Goal: Task Accomplishment & Management: Manage account settings

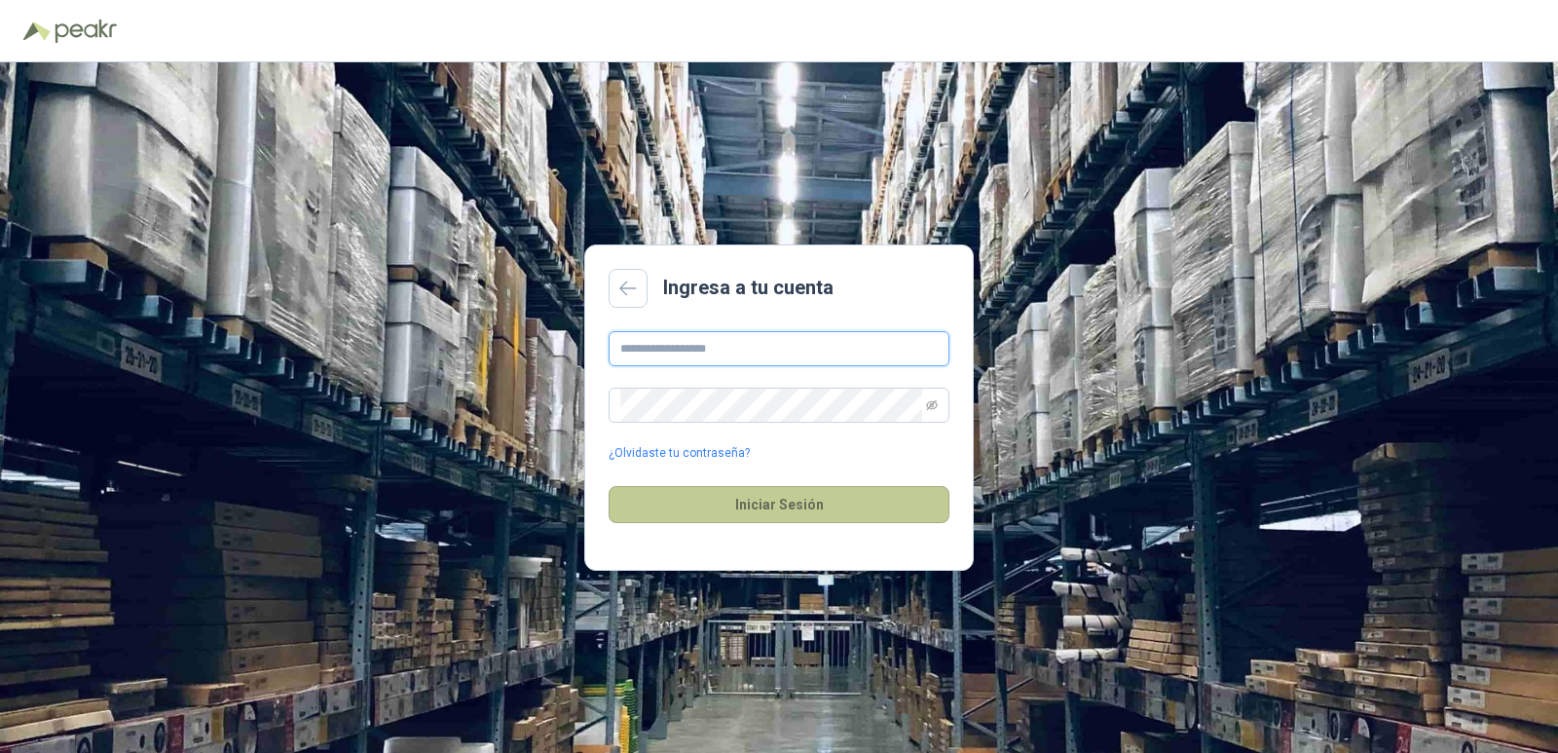
type input "**********"
click at [807, 506] on button "Iniciar Sesión" at bounding box center [779, 504] width 341 height 37
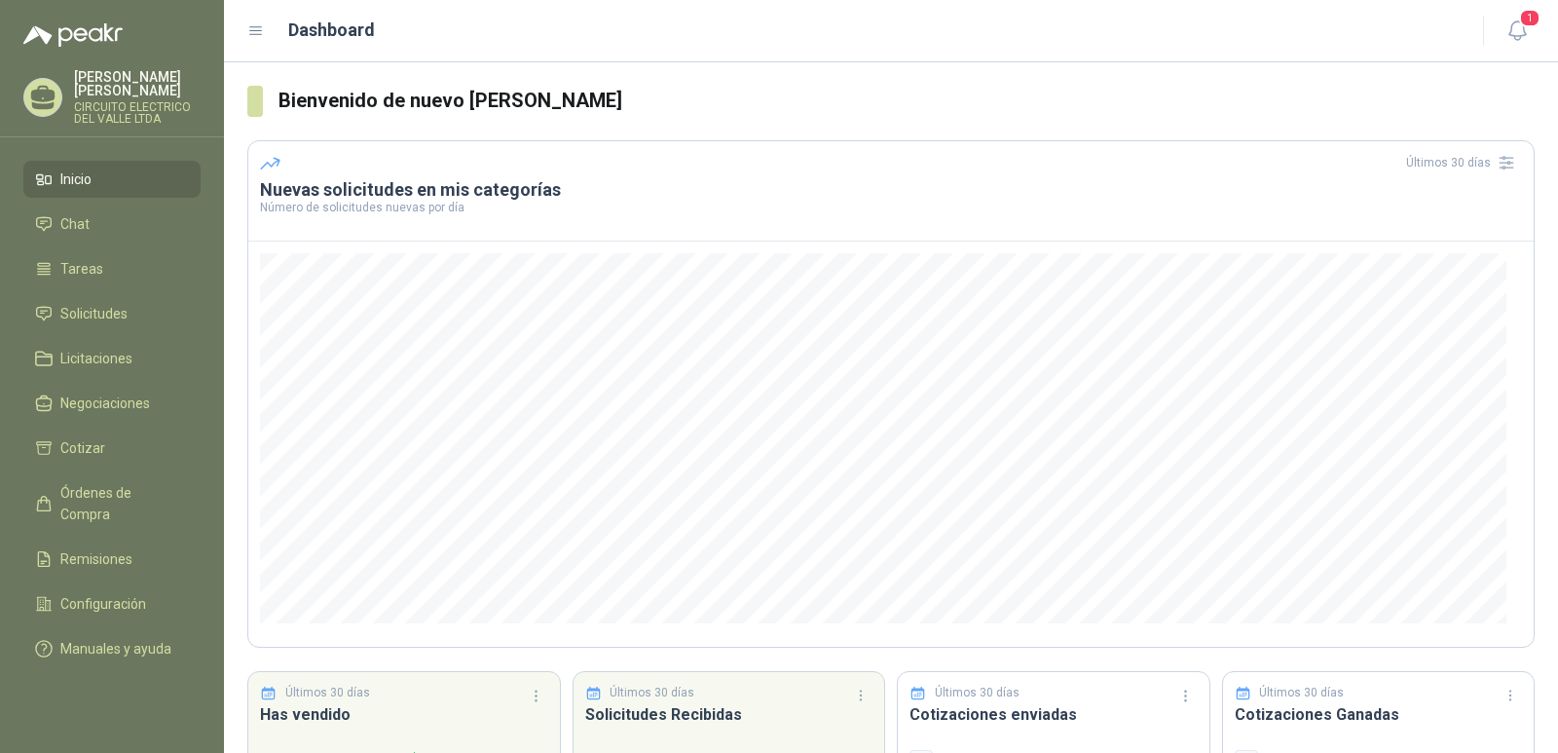
click at [632, 216] on header "Últimos 30 días Nuevas solicitudes en mis categorías Número de solicitudes nuev…" at bounding box center [891, 190] width 1286 height 99
click at [101, 303] on span "Solicitudes" at bounding box center [93, 313] width 67 height 21
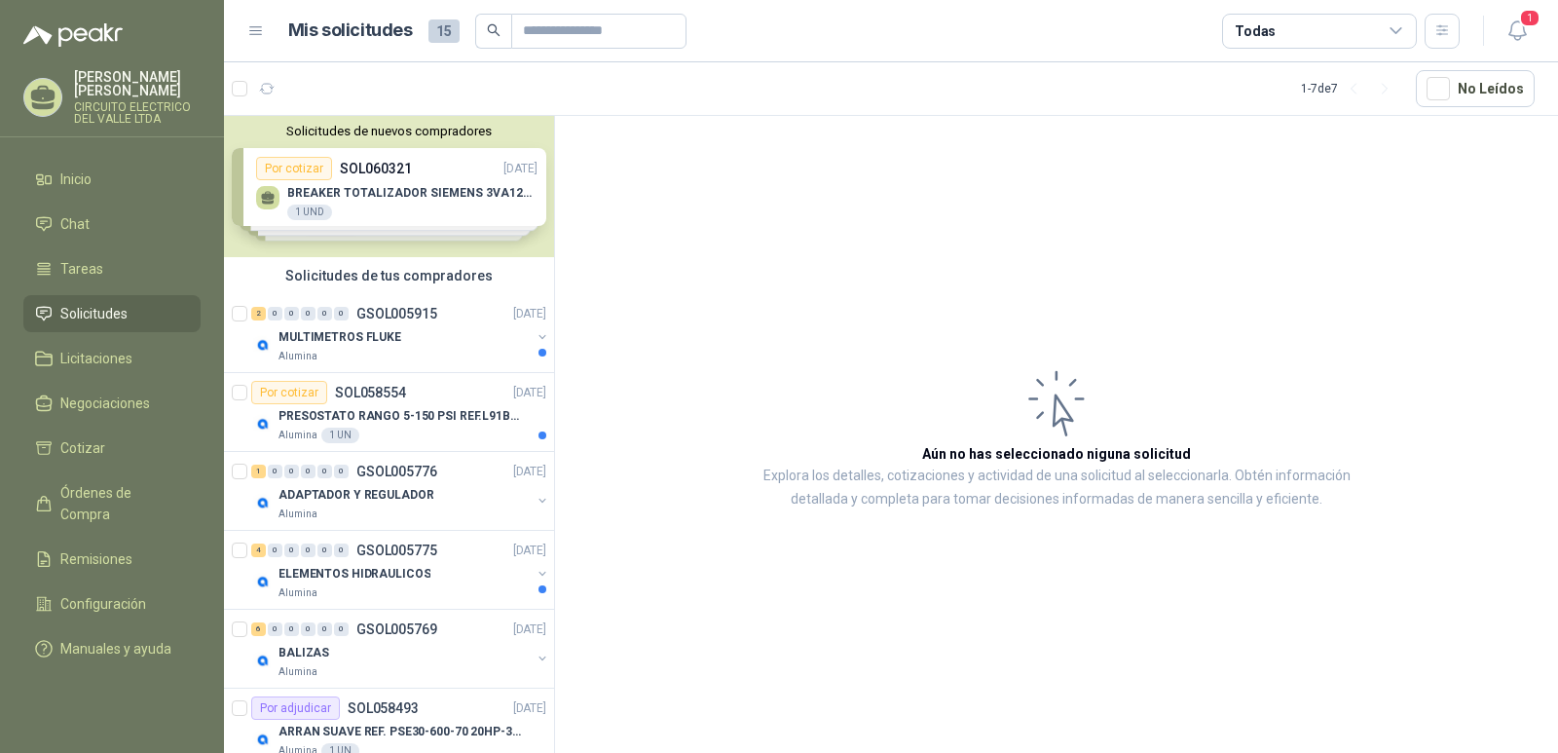
click at [416, 185] on div "Solicitudes de nuevos compradores Por cotizar SOL060321 [DATE] BREAKER TOTALIZA…" at bounding box center [389, 186] width 330 height 141
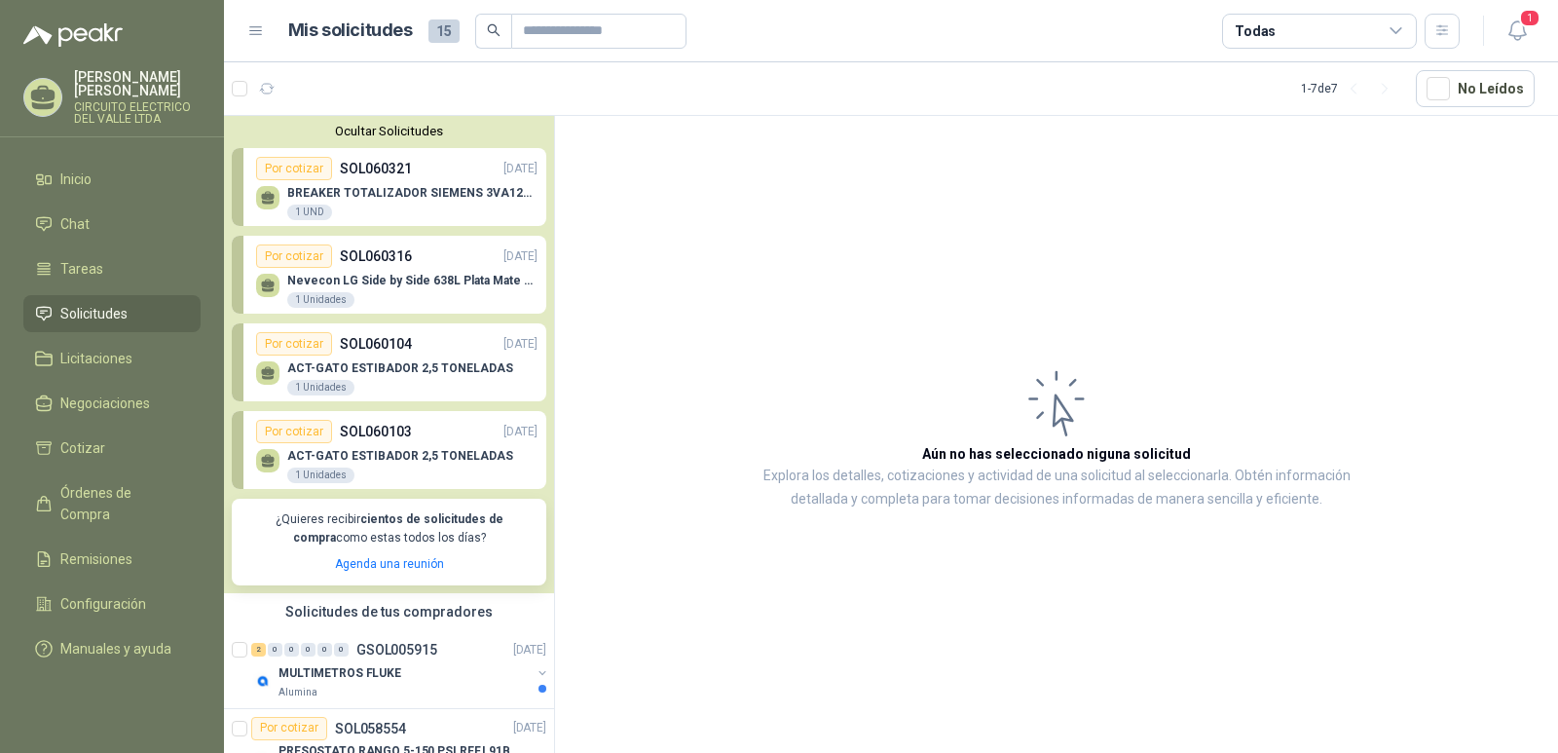
click at [420, 186] on div "BREAKER TOTALIZADOR SIEMENS 3VA1220-SEF32-0AA00(140-200)AMP 1 UND" at bounding box center [396, 200] width 281 height 41
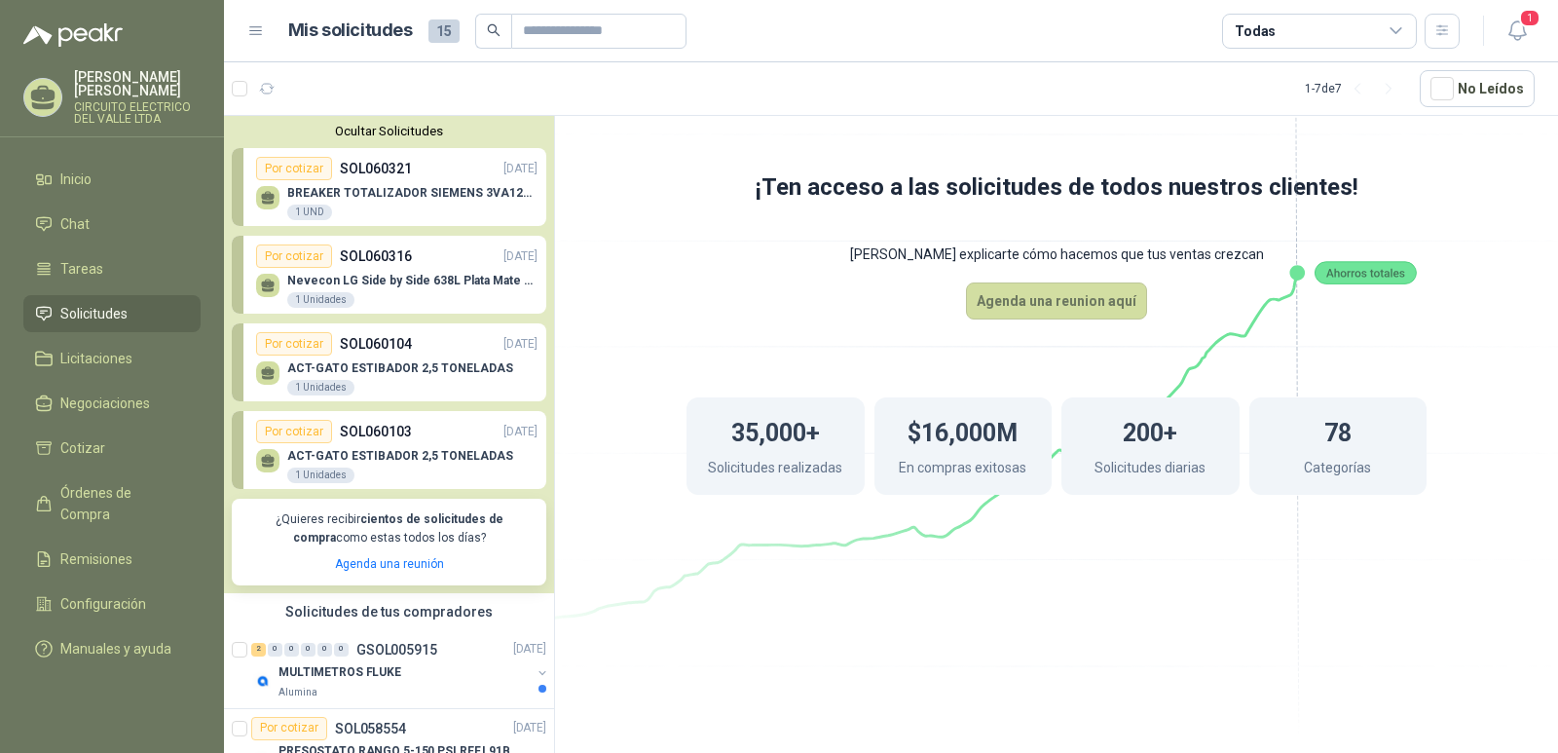
click at [413, 183] on div "BREAKER TOTALIZADOR SIEMENS 3VA1220-SEF32-0AA00(140-200)AMP 1 UND" at bounding box center [396, 200] width 281 height 41
click at [393, 188] on p "BREAKER TOTALIZADOR SIEMENS 3VA1220-SEF32-0AA00(140-200)AMP" at bounding box center [412, 193] width 250 height 14
click at [435, 190] on p "BREAKER TOTALIZADOR SIEMENS 3VA1220-SEF32-0AA00(140-200)AMP" at bounding box center [412, 193] width 250 height 14
click at [284, 165] on div "Por cotizar" at bounding box center [294, 168] width 76 height 23
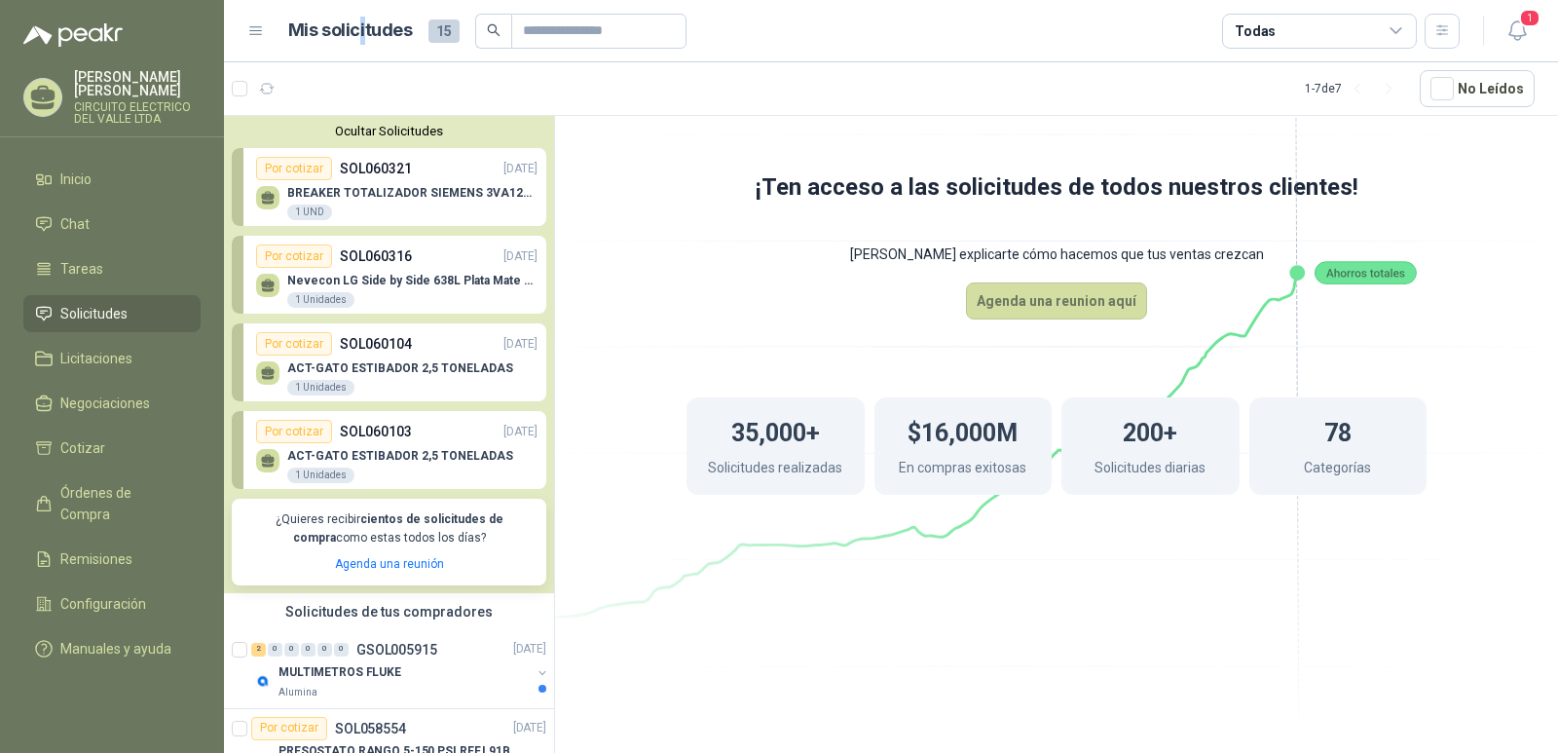
click at [362, 32] on h1 "Mis solicitudes" at bounding box center [350, 31] width 125 height 28
click at [85, 437] on span "Cotizar" at bounding box center [82, 447] width 45 height 21
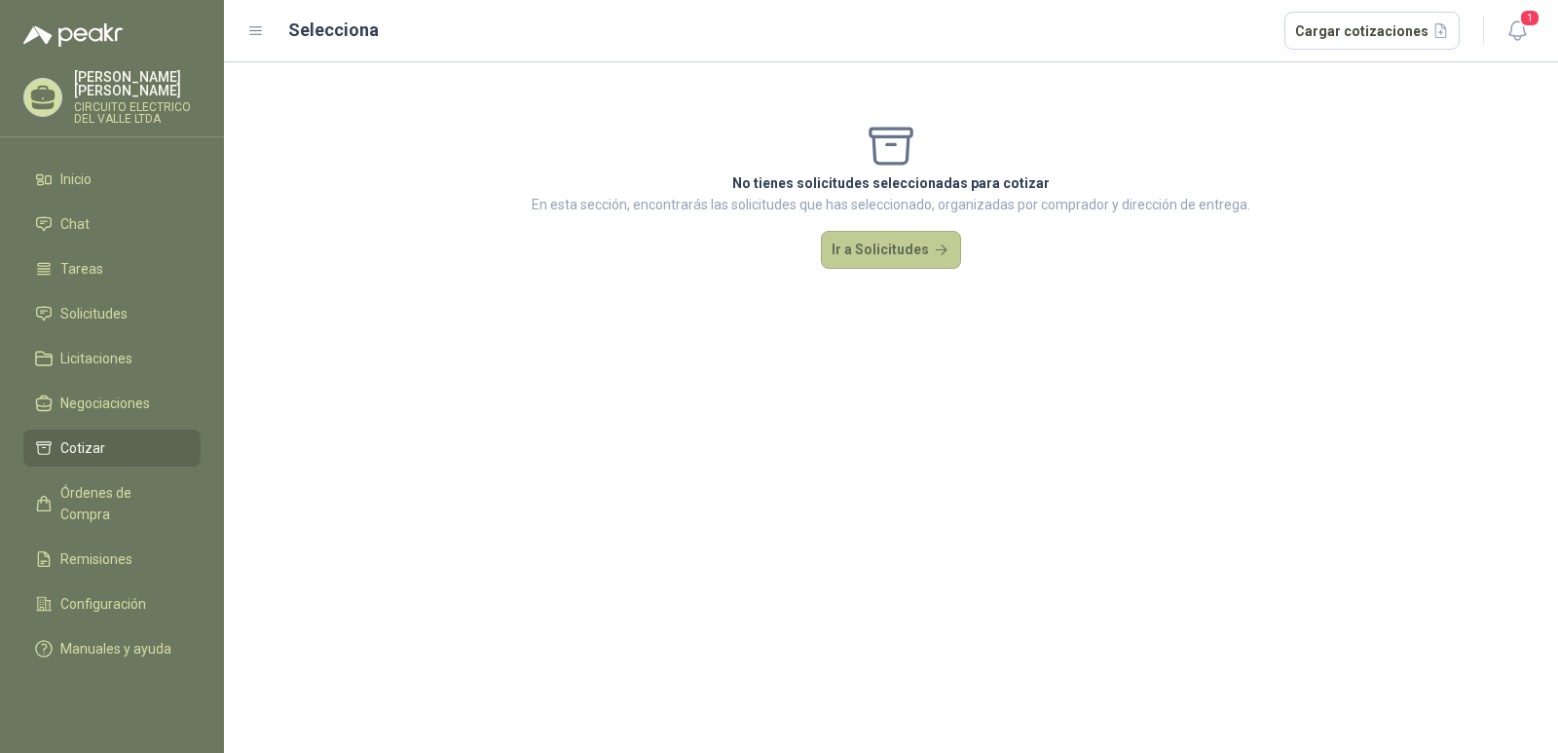
click at [849, 251] on button "Ir a Solicitudes" at bounding box center [891, 250] width 140 height 39
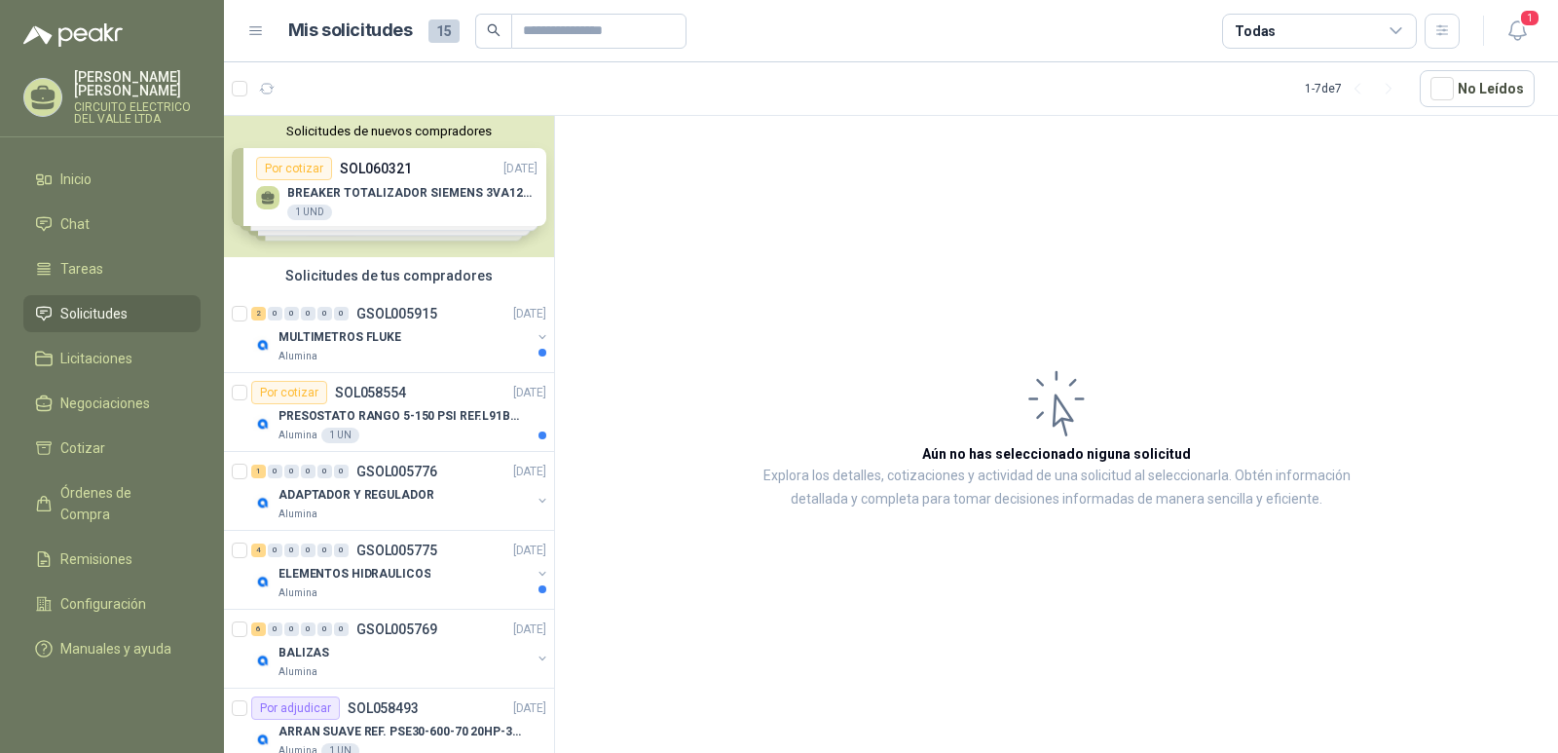
click at [366, 186] on div "Solicitudes de nuevos compradores Por cotizar SOL060321 [DATE] BREAKER TOTALIZA…" at bounding box center [389, 186] width 330 height 141
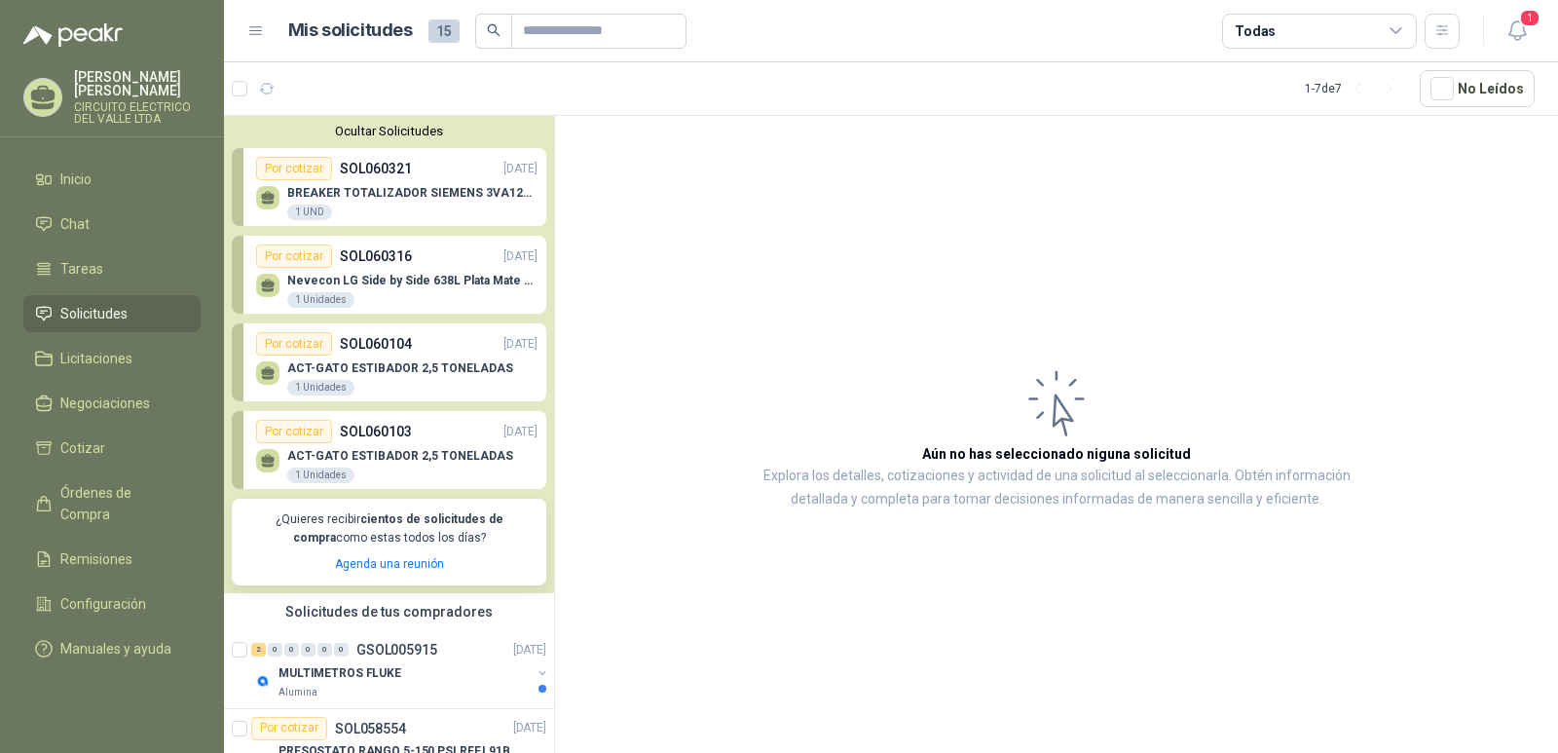
click at [377, 190] on p "BREAKER TOTALIZADOR SIEMENS 3VA1220-SEF32-0AA00(140-200)AMP" at bounding box center [412, 193] width 250 height 14
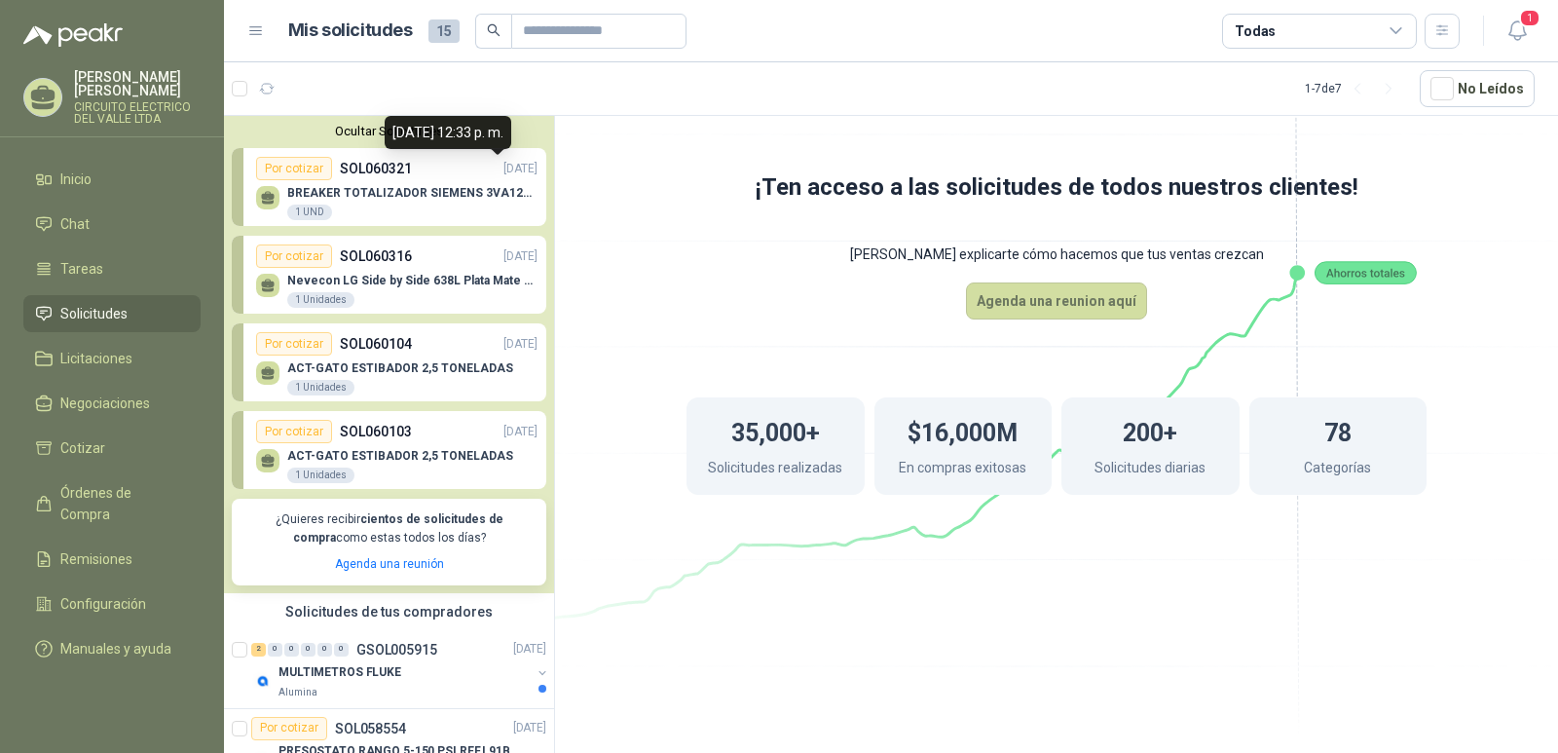
click at [504, 167] on p "[DATE]" at bounding box center [521, 169] width 34 height 19
click at [303, 166] on div "Por cotizar" at bounding box center [294, 168] width 76 height 23
click at [379, 183] on div "BREAKER TOTALIZADOR SIEMENS 3VA1220-SEF32-0AA00(140-200)AMP 1 UND" at bounding box center [396, 200] width 281 height 41
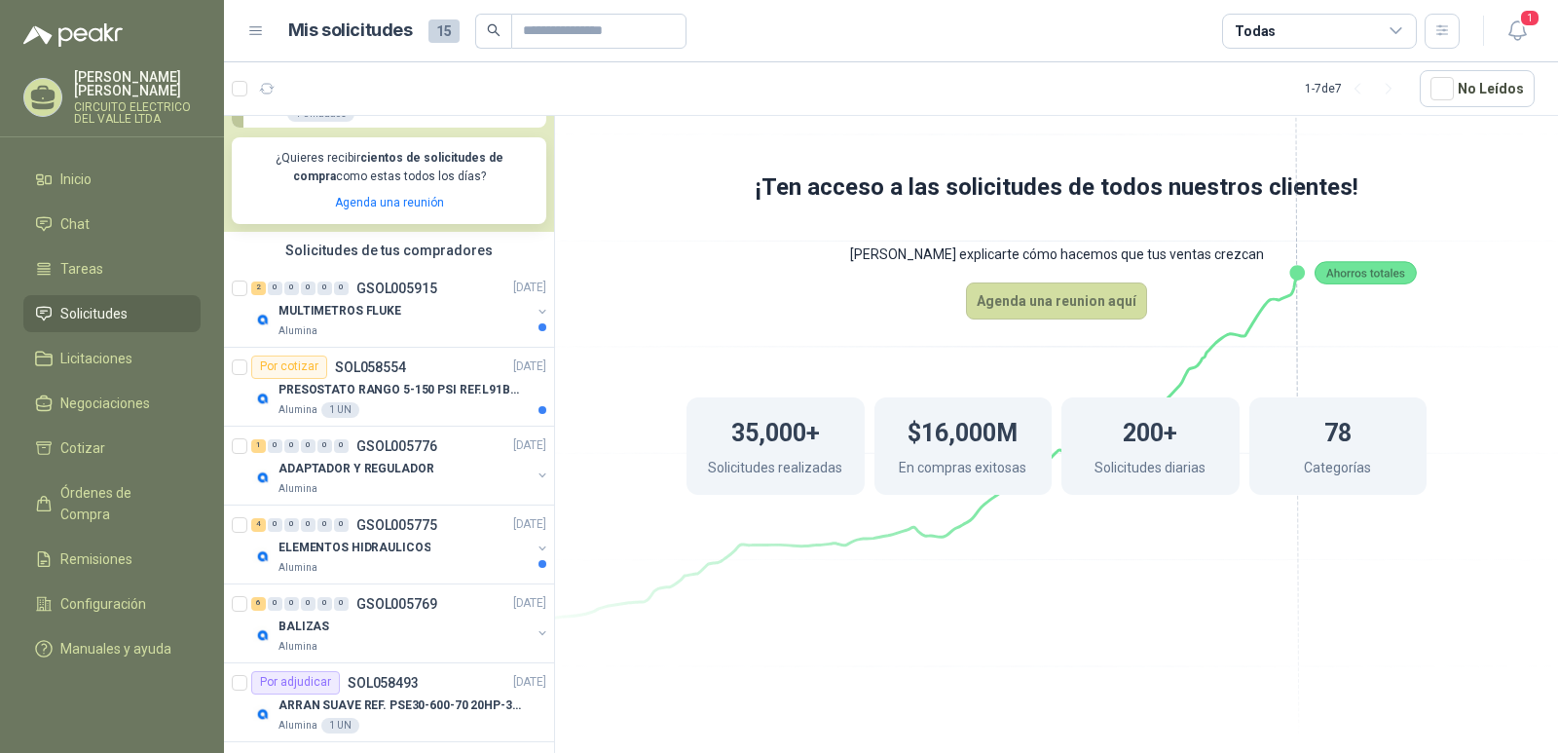
scroll to position [390, 0]
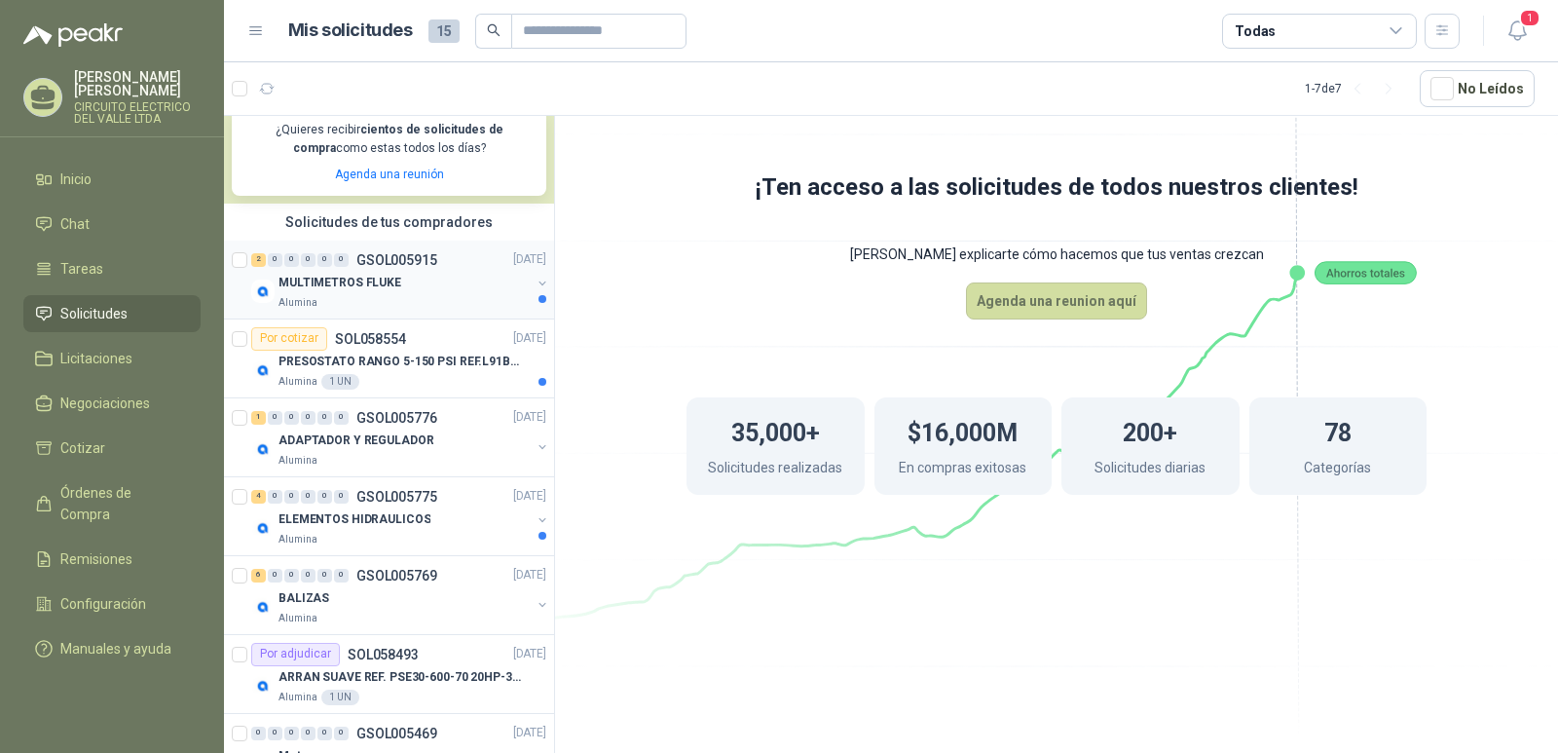
click at [371, 275] on p "MULTIMETROS FLUKE" at bounding box center [340, 283] width 123 height 19
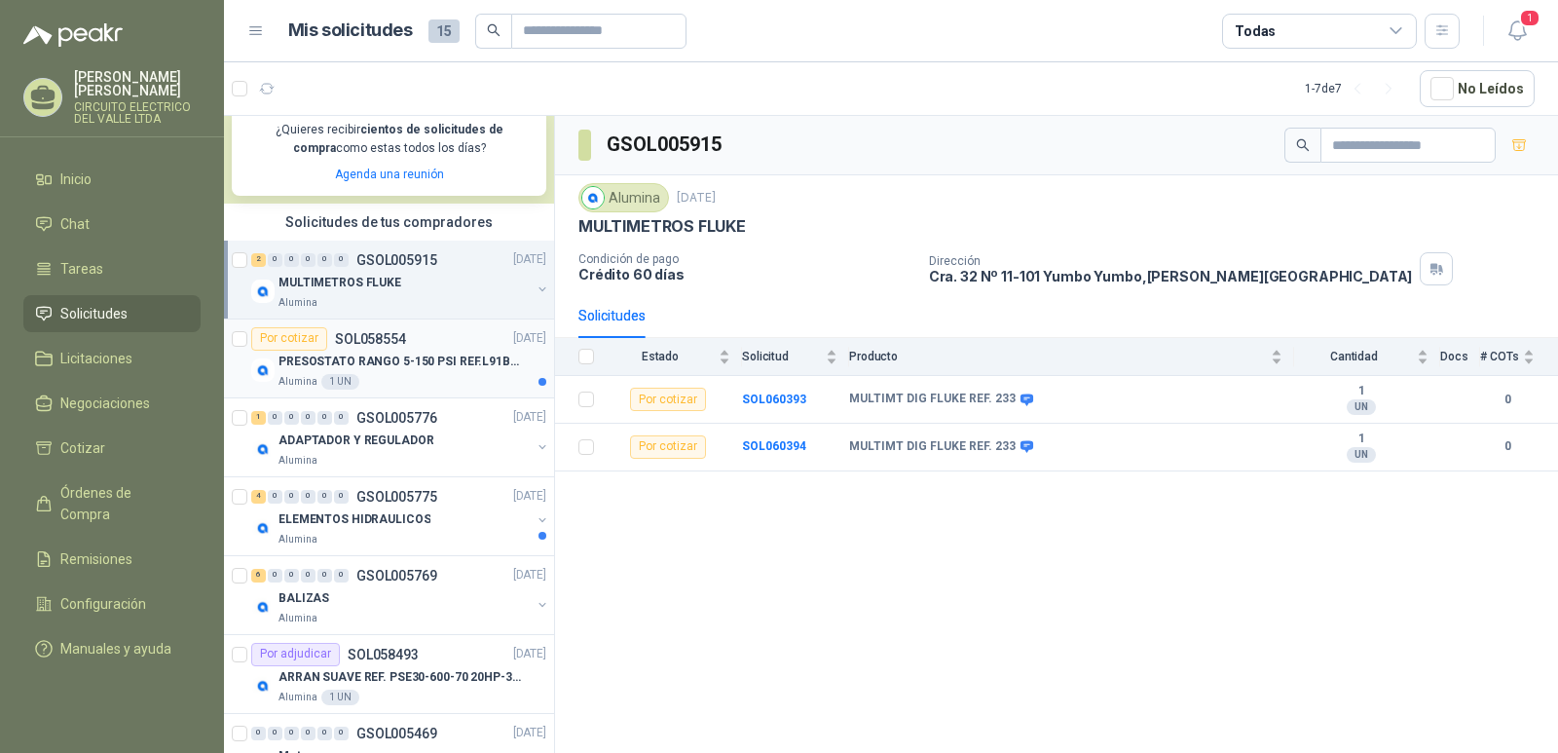
click at [368, 363] on p "PRESOSTATO RANGO 5-150 PSI REF.L91B-1050" at bounding box center [400, 362] width 243 height 19
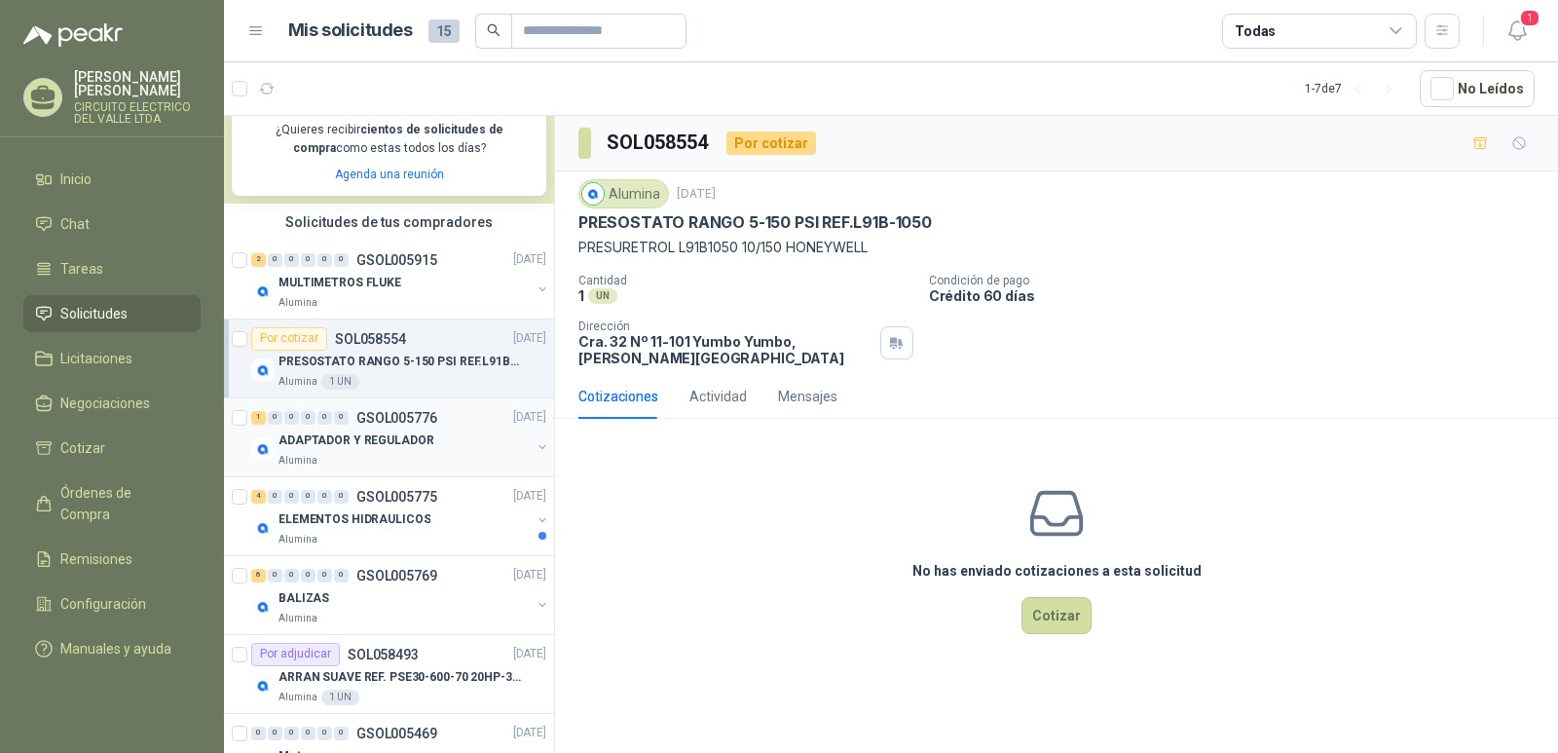
click at [343, 433] on p "ADAPTADOR Y REGULADOR" at bounding box center [356, 440] width 155 height 19
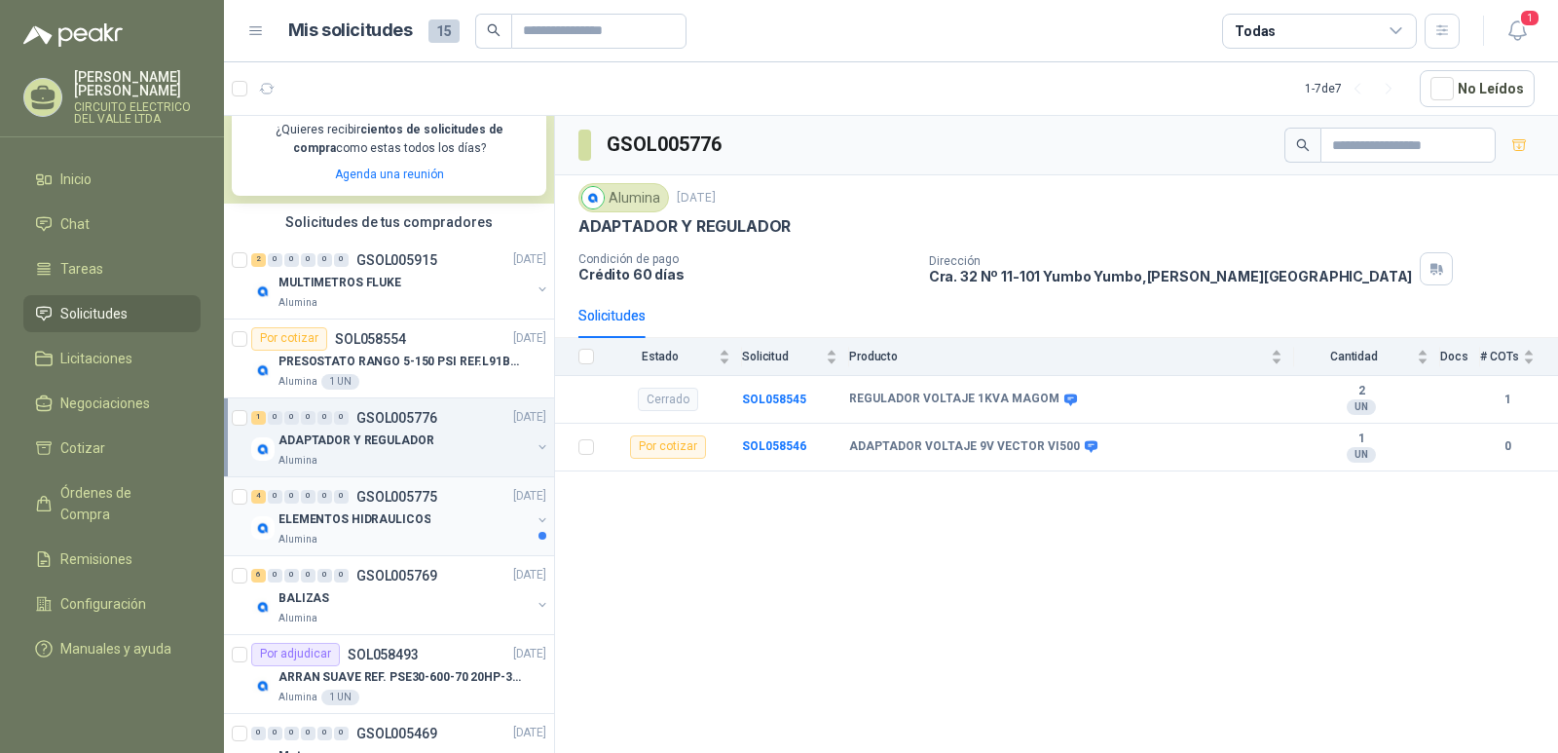
click at [328, 518] on p "ELEMENTOS HIDRAULICOS" at bounding box center [355, 519] width 152 height 19
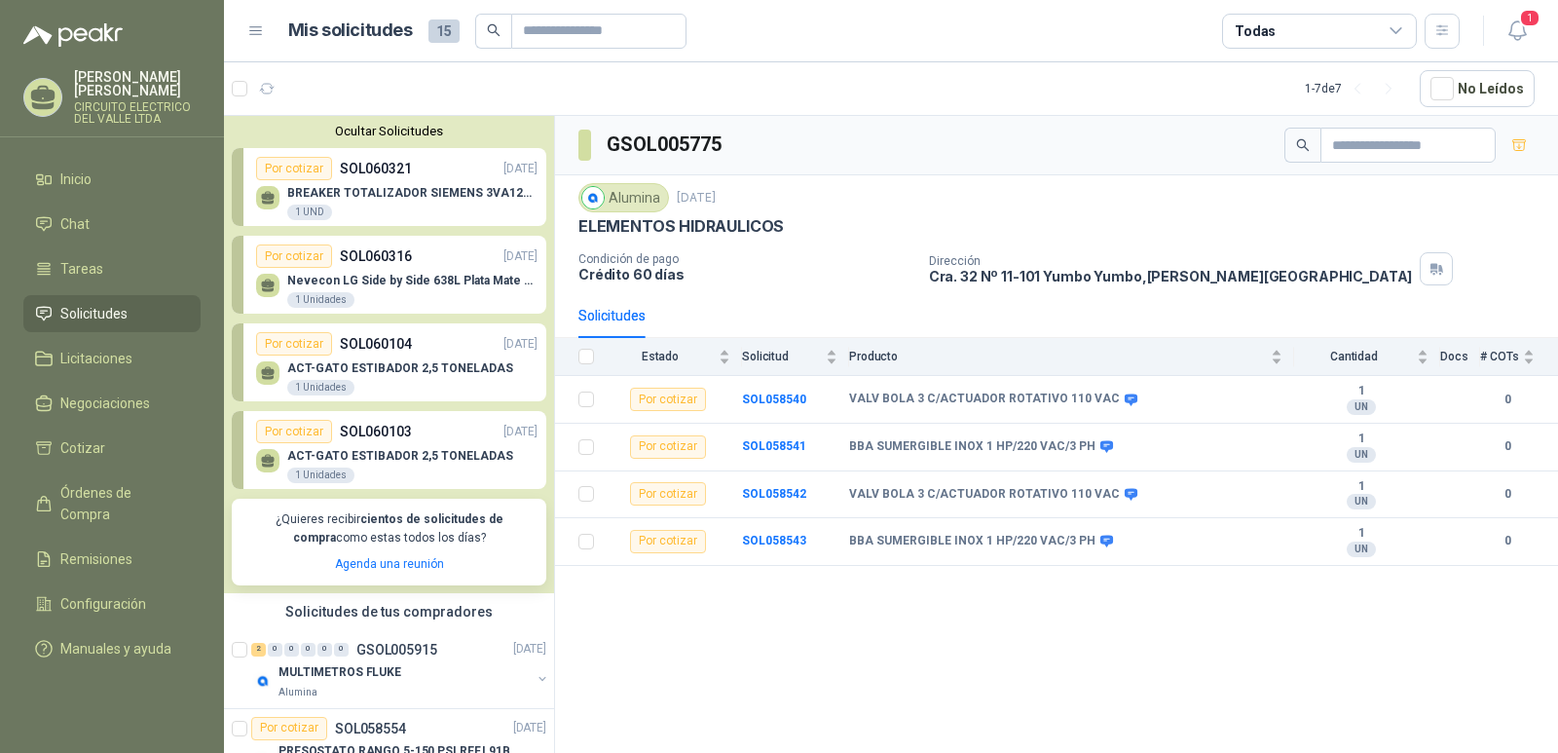
click at [131, 101] on p "CIRCUITO ELECTRICO DEL VALLE LTDA" at bounding box center [137, 112] width 127 height 23
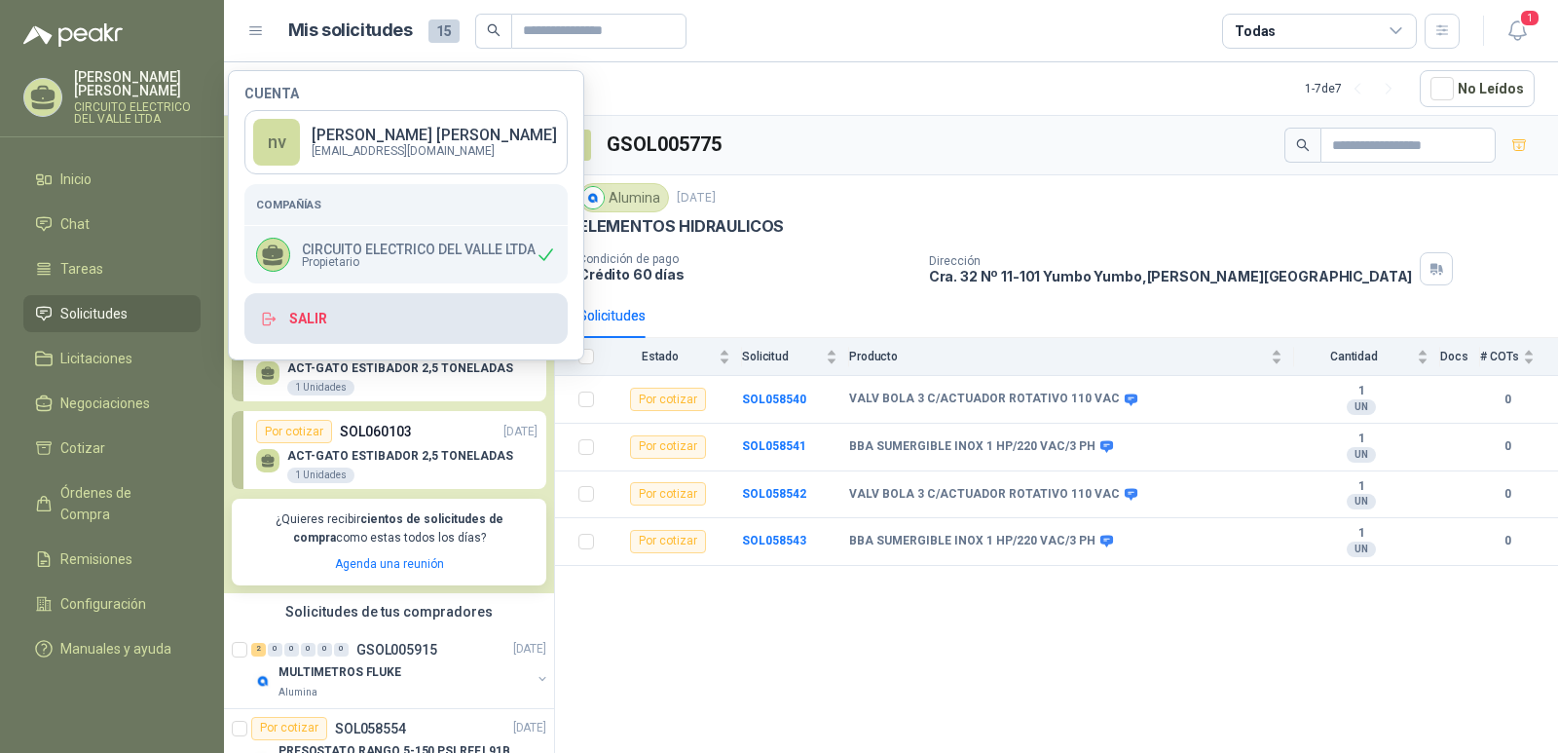
click at [298, 318] on button "Salir" at bounding box center [405, 318] width 323 height 51
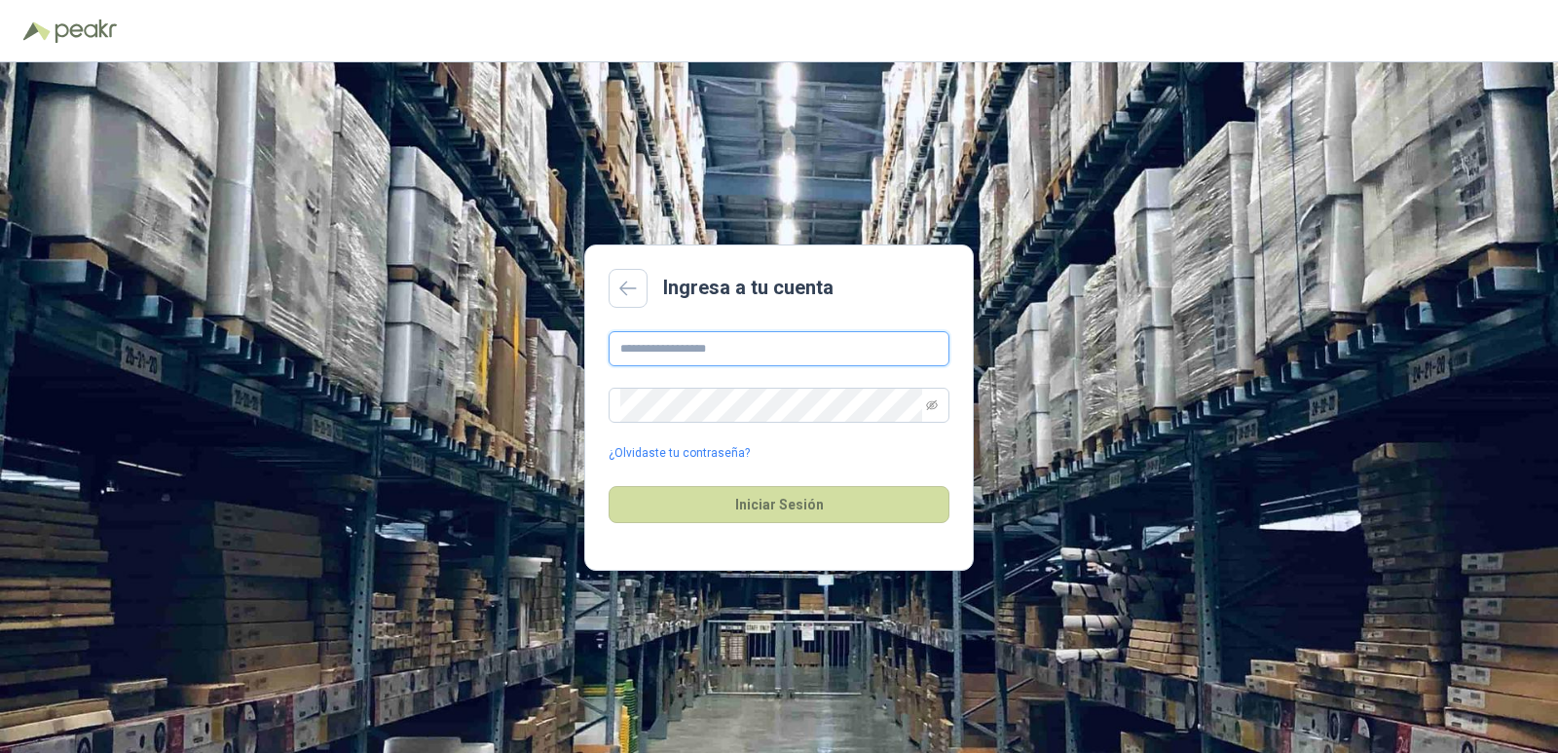
type input "**********"
